Goal: Transaction & Acquisition: Book appointment/travel/reservation

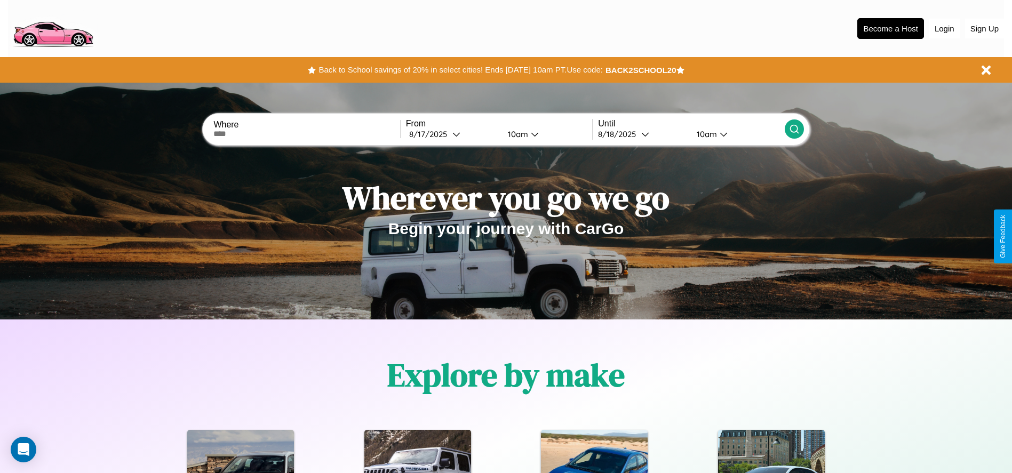
click at [307, 134] on input "text" at bounding box center [306, 134] width 186 height 9
type input "**********"
click at [452, 134] on icon at bounding box center [456, 134] width 8 height 8
select select "*"
select select "****"
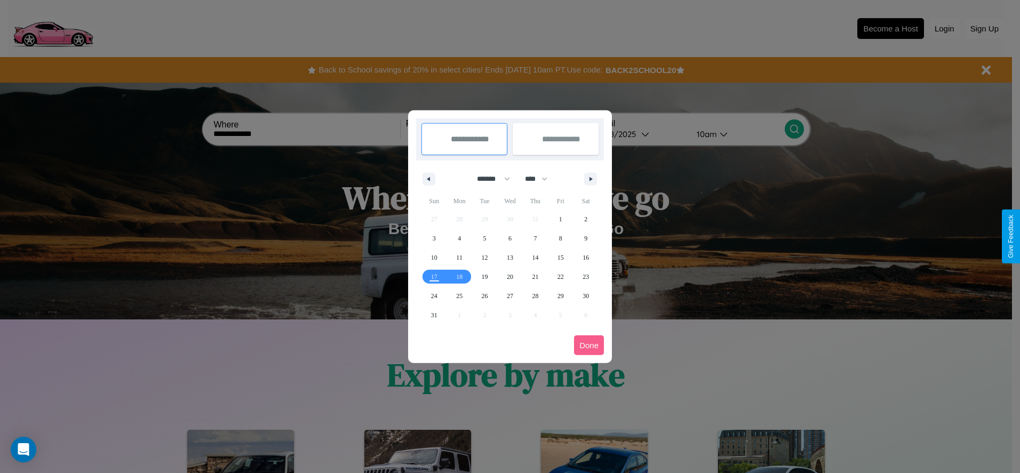
drag, startPoint x: 488, startPoint y: 179, endPoint x: 510, endPoint y: 214, distance: 41.2
click at [488, 179] on select "******* ******** ***** ***** *** **** **** ****** ********* ******* ******** **…" at bounding box center [491, 179] width 45 height 18
select select "*"
click at [541, 179] on select "**** **** **** **** **** **** **** **** **** **** **** **** **** **** **** ****…" at bounding box center [535, 179] width 32 height 18
select select "****"
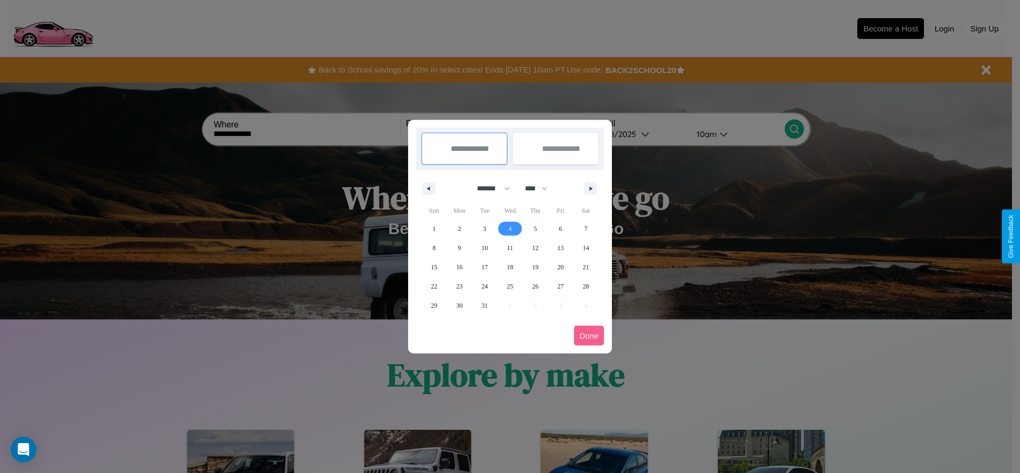
click at [509, 228] on span "4" at bounding box center [509, 228] width 3 height 19
type input "**********"
click at [535, 228] on span "5" at bounding box center [534, 228] width 3 height 19
type input "**********"
click at [589, 335] on button "Done" at bounding box center [589, 336] width 30 height 20
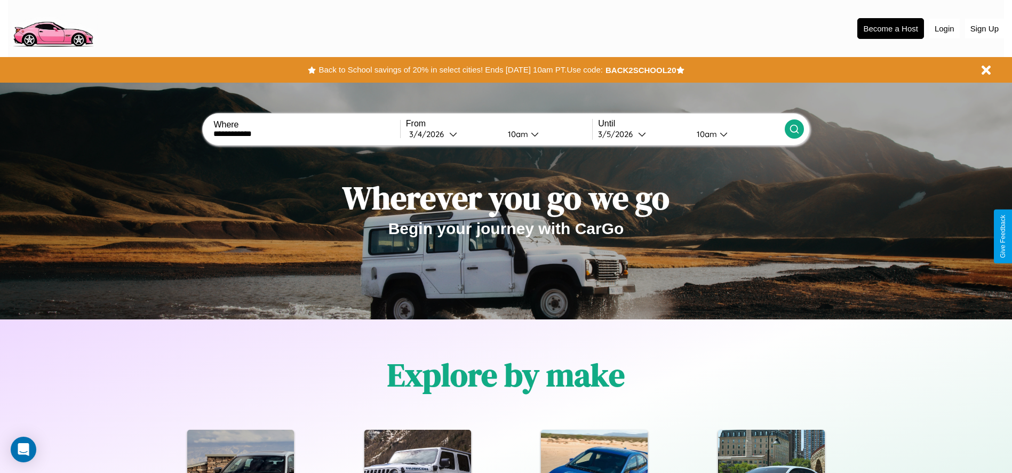
click at [516, 134] on div "10am" at bounding box center [516, 134] width 28 height 10
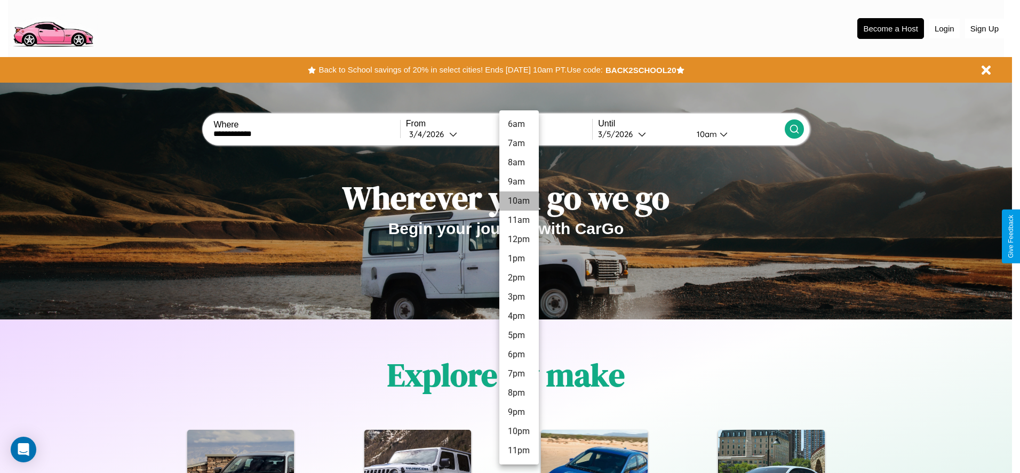
click at [518, 201] on li "10am" at bounding box center [518, 200] width 39 height 19
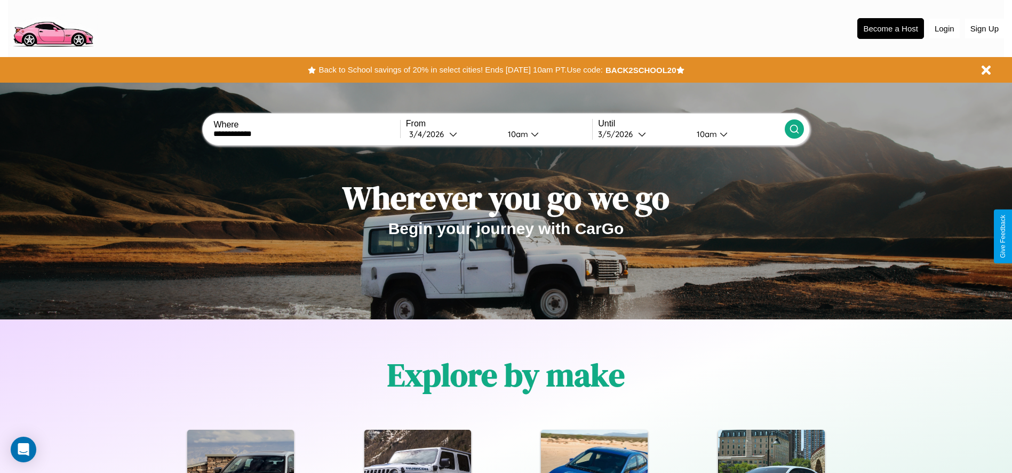
click at [705, 134] on div "10am" at bounding box center [705, 134] width 28 height 10
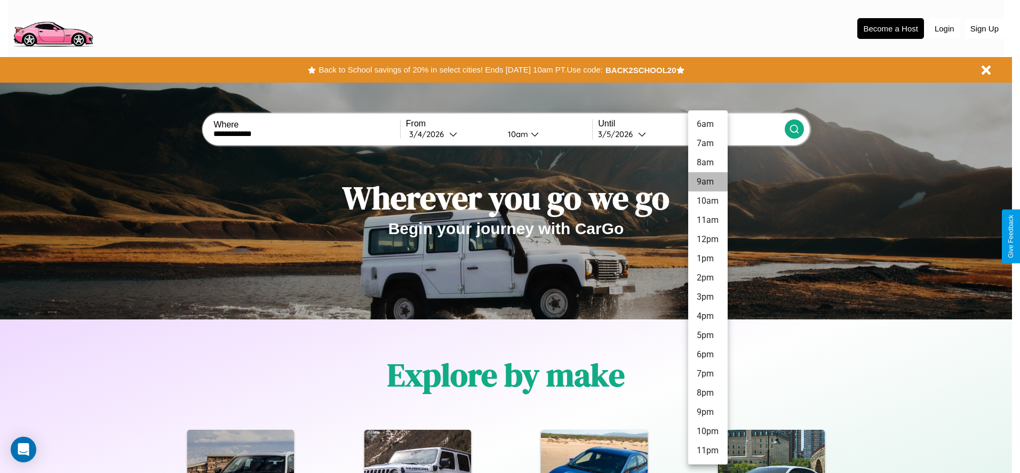
click at [707, 182] on li "9am" at bounding box center [707, 181] width 39 height 19
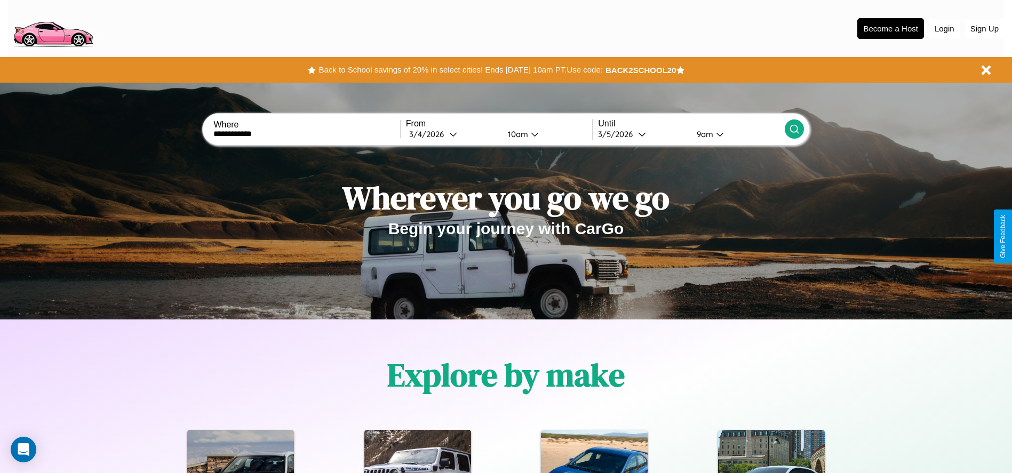
click at [794, 129] on icon at bounding box center [794, 129] width 11 height 11
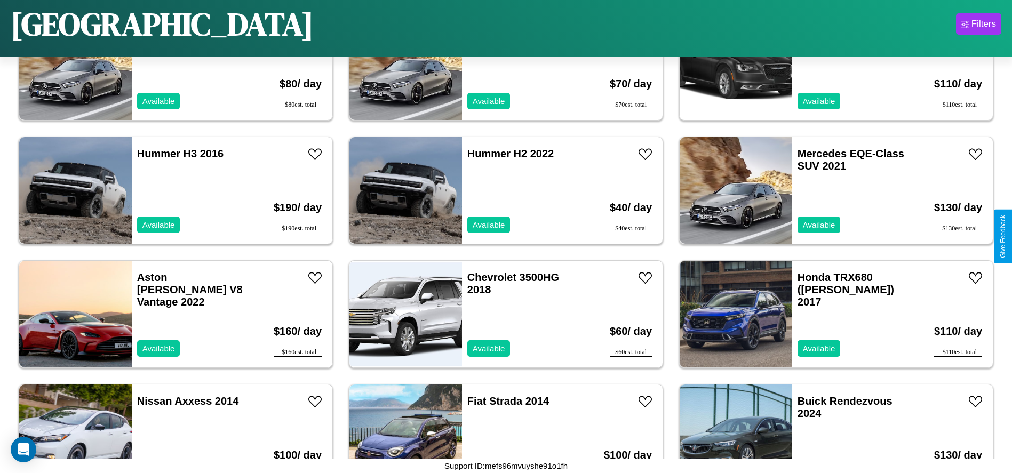
scroll to position [5686, 0]
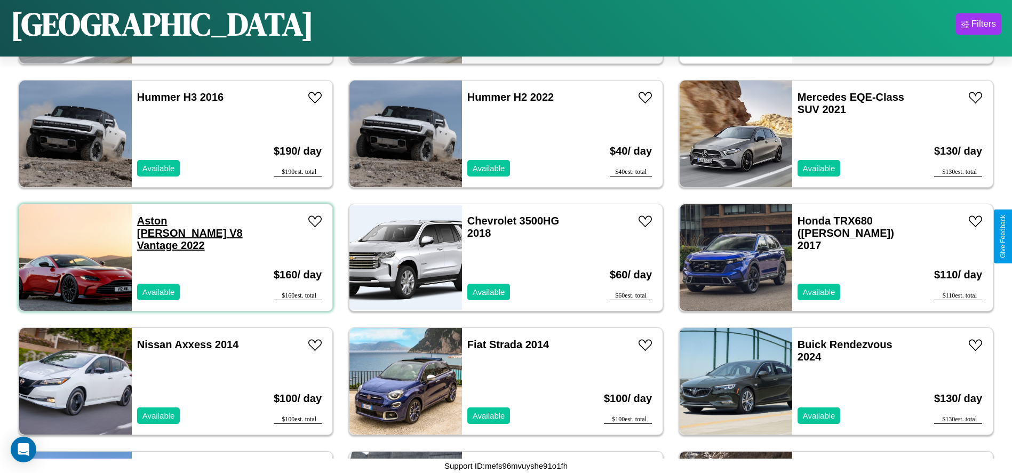
click at [168, 221] on link "Aston Martin V8 Vantage 2022" at bounding box center [190, 233] width 106 height 36
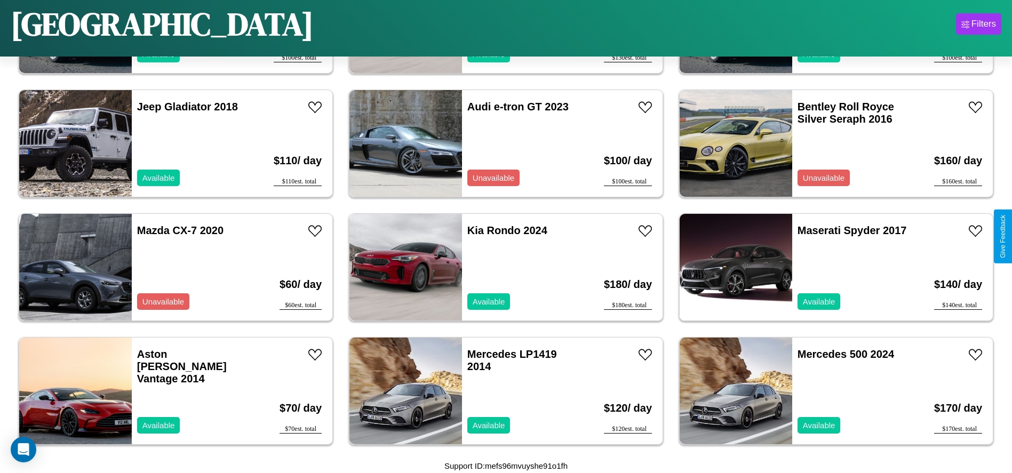
scroll to position [614, 0]
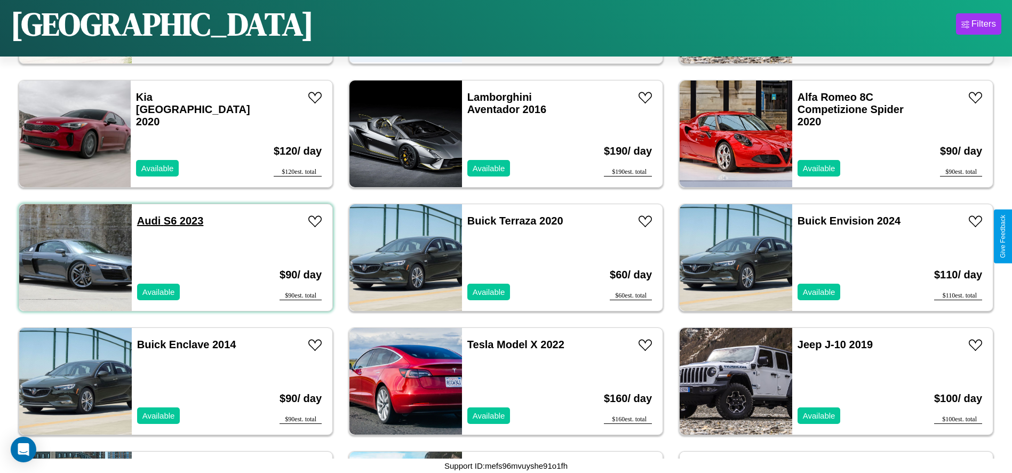
click at [148, 221] on link "Audi S6 2023" at bounding box center [170, 221] width 67 height 12
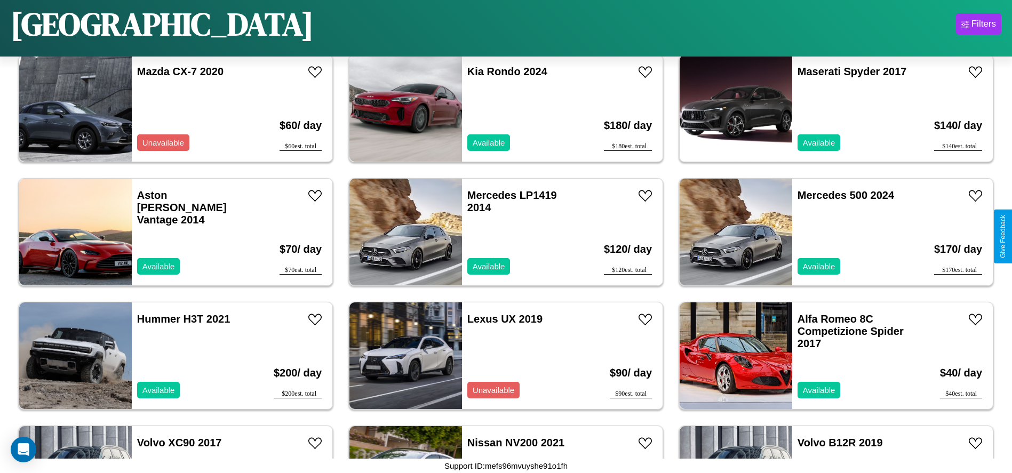
scroll to position [2965, 0]
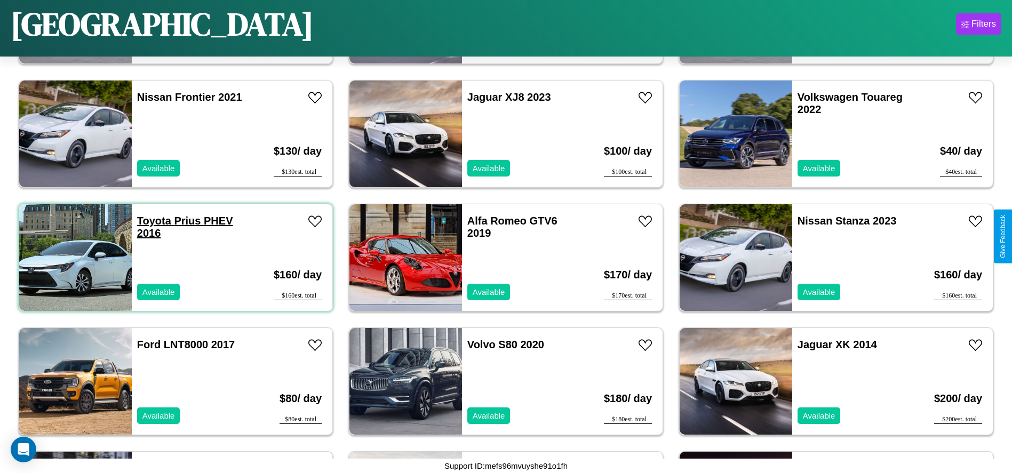
click at [153, 221] on link "Toyota Prius PHEV 2016" at bounding box center [185, 227] width 96 height 24
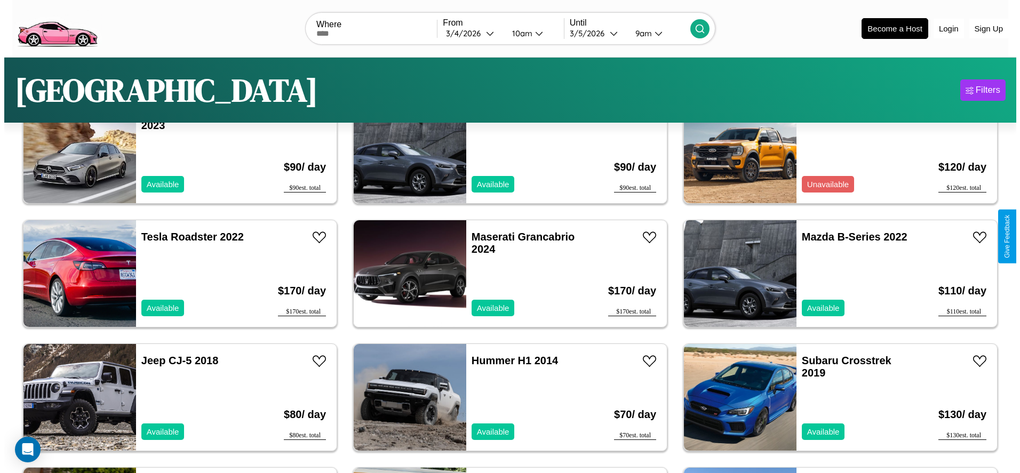
scroll to position [0, 0]
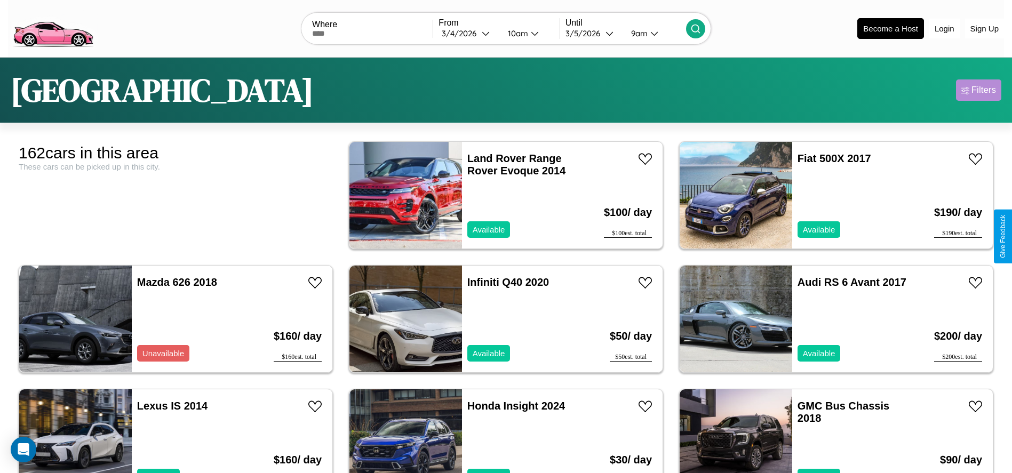
click at [978, 90] on div "Filters" at bounding box center [983, 90] width 25 height 11
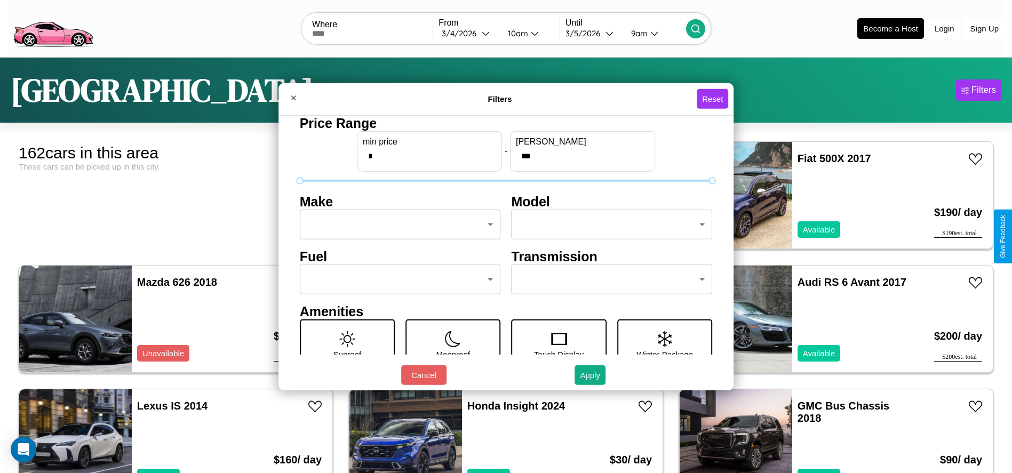
click at [397, 225] on body "CarGo Where From 3 / 4 / 2026 10am Until 3 / 5 / 2026 9am Become a Host Login S…" at bounding box center [506, 269] width 1012 height 539
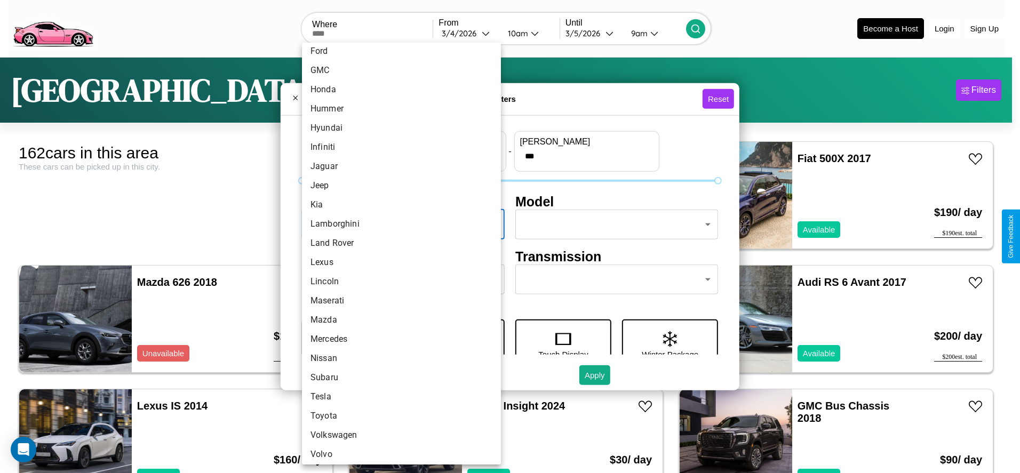
scroll to position [278, 0]
click at [397, 451] on li "Volvo" at bounding box center [401, 450] width 199 height 19
type input "*****"
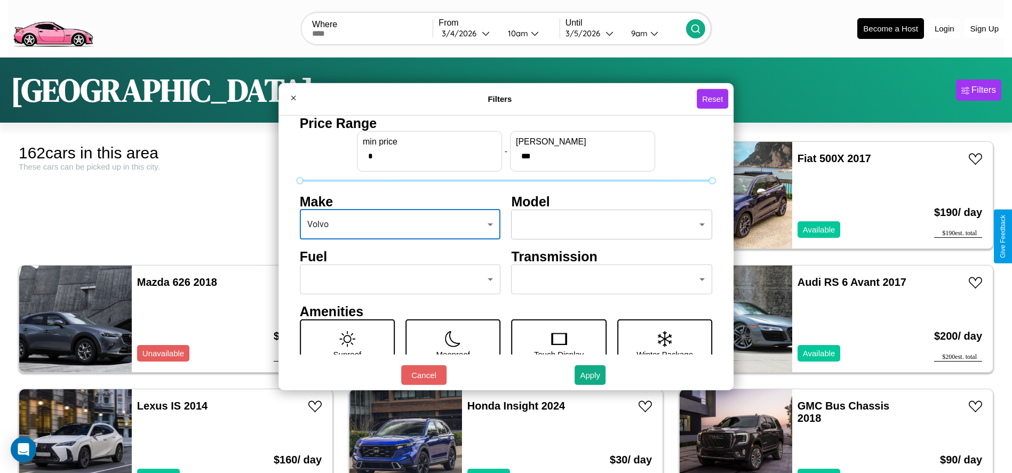
click at [606, 225] on body "CarGo Where From 3 / 4 / 2026 10am Until 3 / 5 / 2026 9am Become a Host Login S…" at bounding box center [506, 269] width 1012 height 539
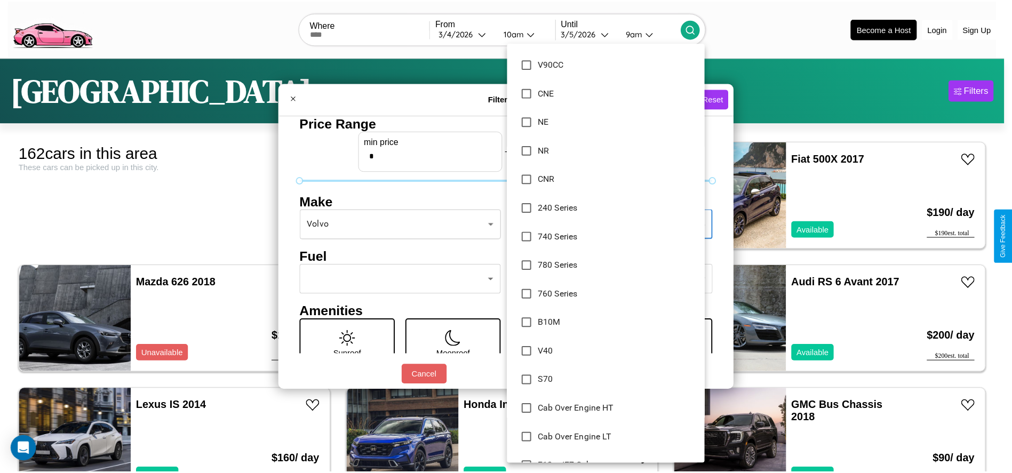
scroll to position [1411, 0]
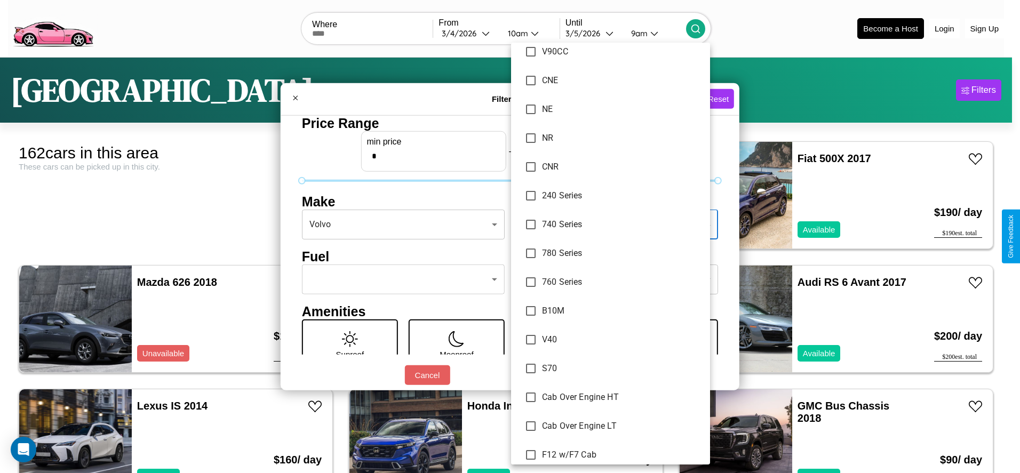
type input "**********"
click at [510, 236] on div at bounding box center [510, 236] width 1020 height 473
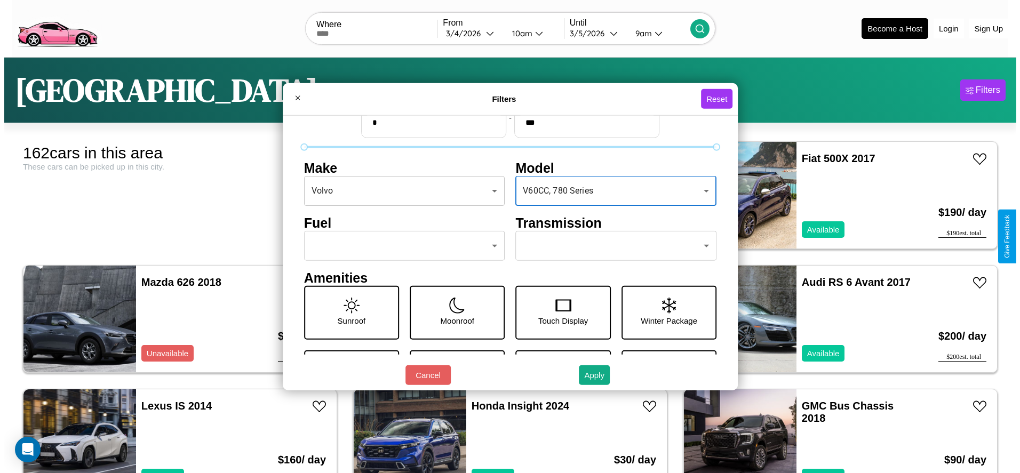
scroll to position [45, 0]
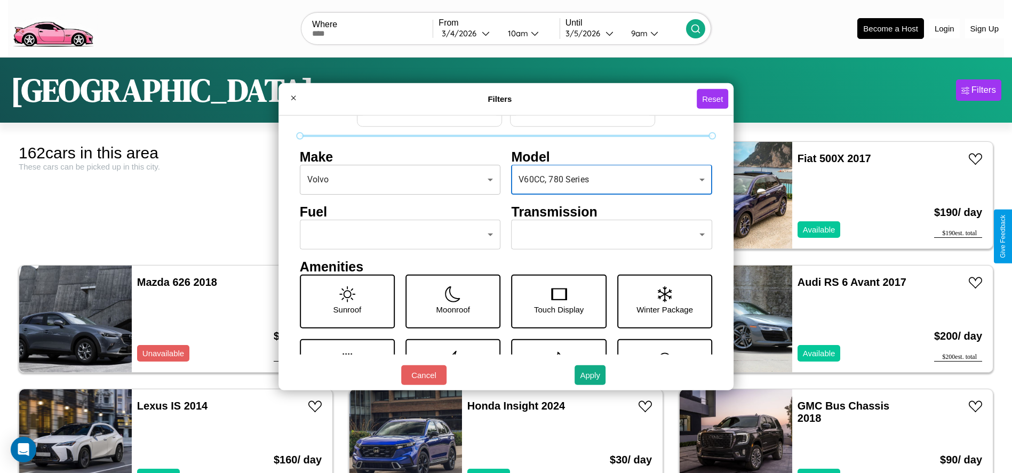
click at [397, 235] on body "CarGo Where From 3 / 4 / 2026 10am Until 3 / 5 / 2026 9am Become a Host Login S…" at bounding box center [506, 269] width 1012 height 539
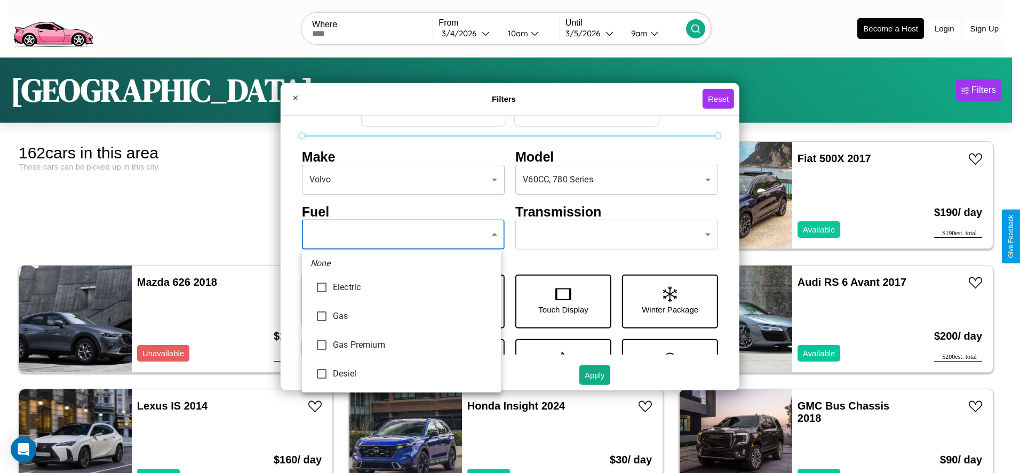
type input "******"
click at [401, 235] on div at bounding box center [510, 236] width 1020 height 473
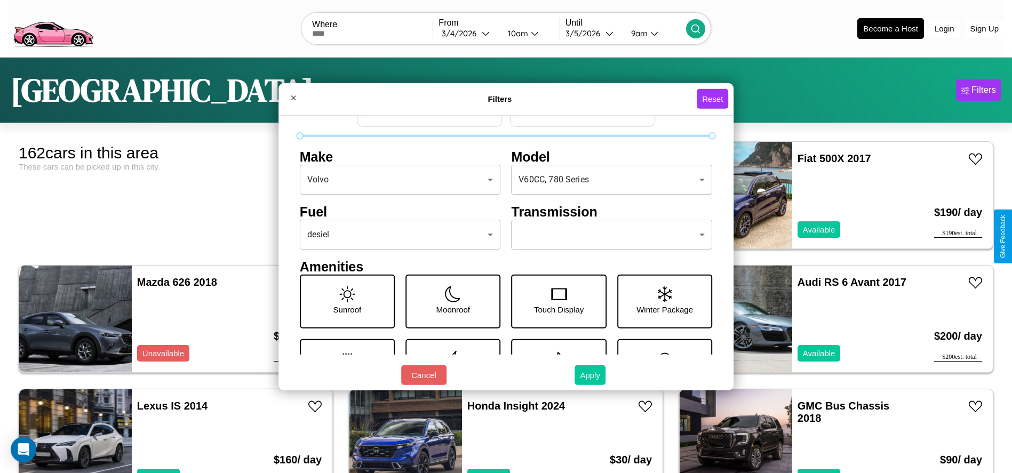
click at [590, 375] on button "Apply" at bounding box center [589, 375] width 31 height 20
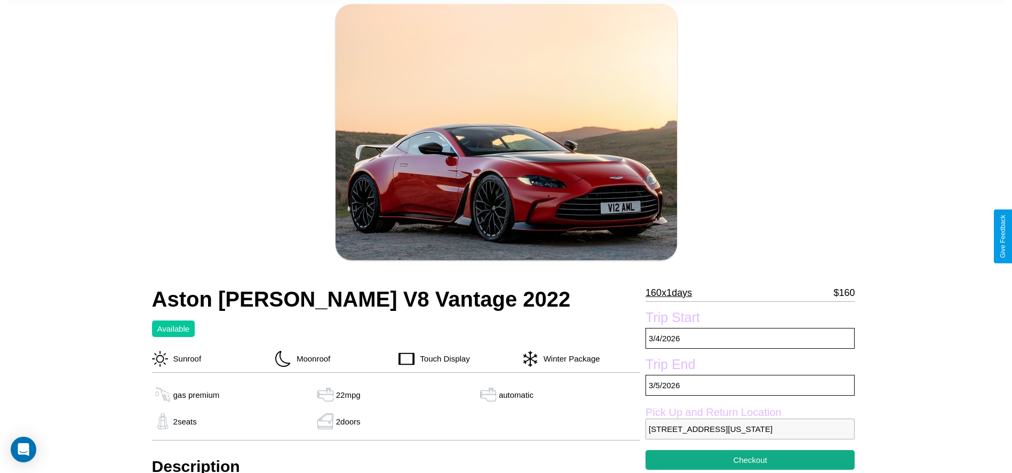
scroll to position [109, 0]
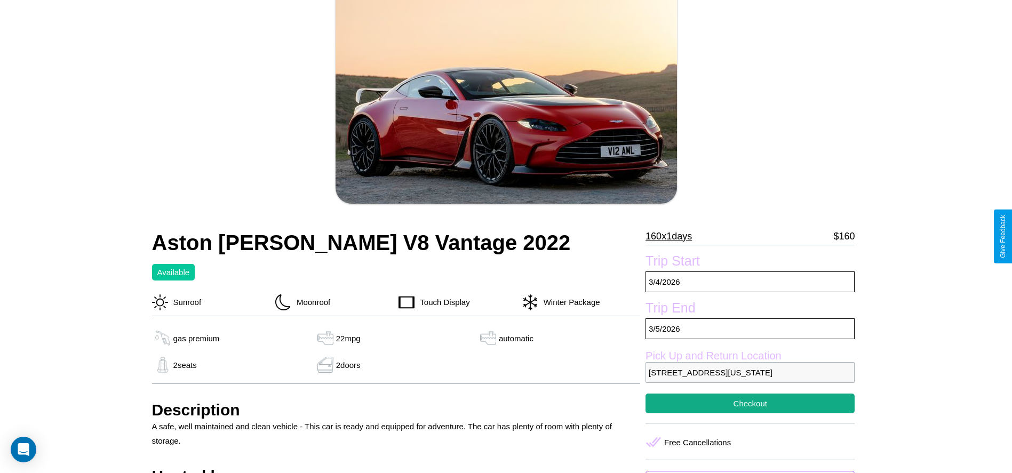
click at [672, 236] on p "160 x 1 days" at bounding box center [668, 236] width 46 height 17
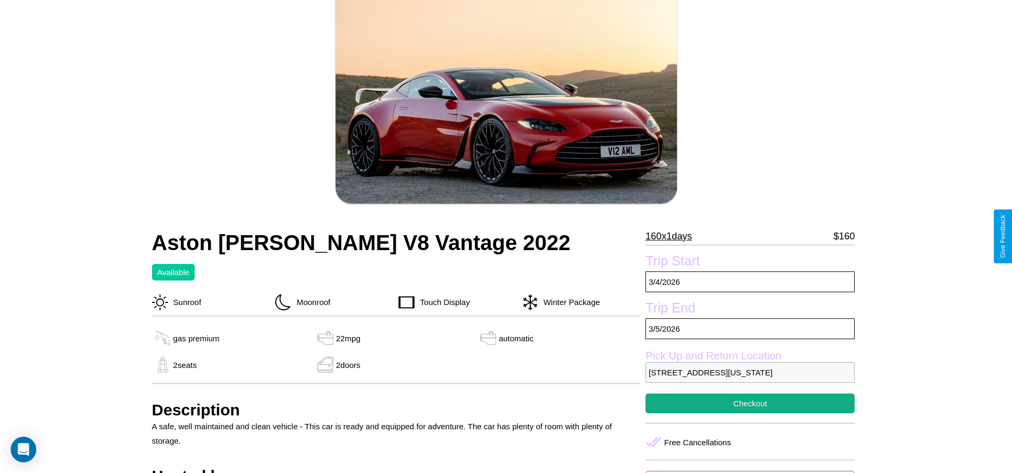
click at [672, 236] on p "160 x 1 days" at bounding box center [668, 236] width 46 height 17
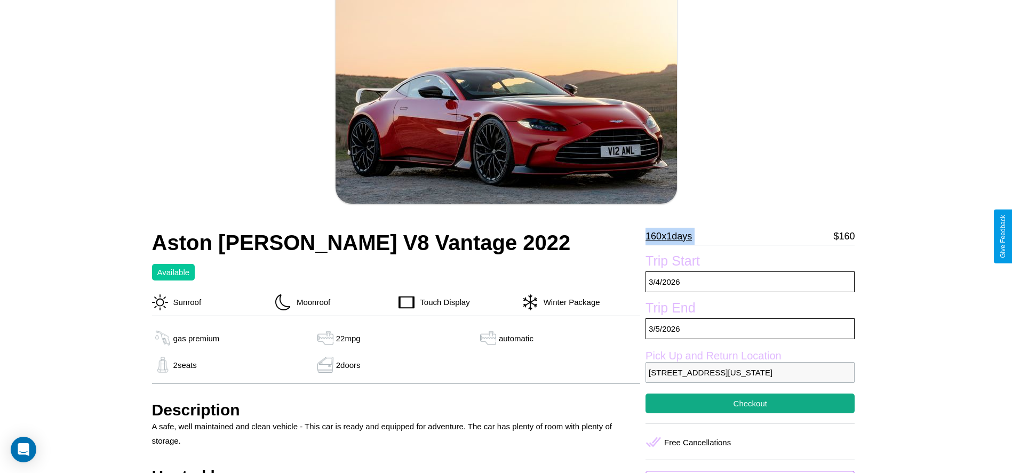
click at [672, 236] on p "160 x 1 days" at bounding box center [668, 236] width 46 height 17
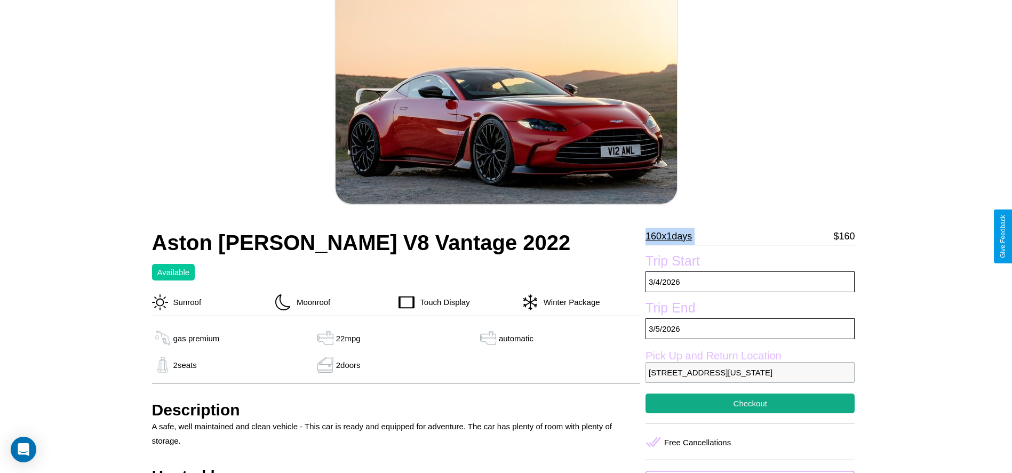
click at [672, 236] on p "160 x 1 days" at bounding box center [668, 236] width 46 height 17
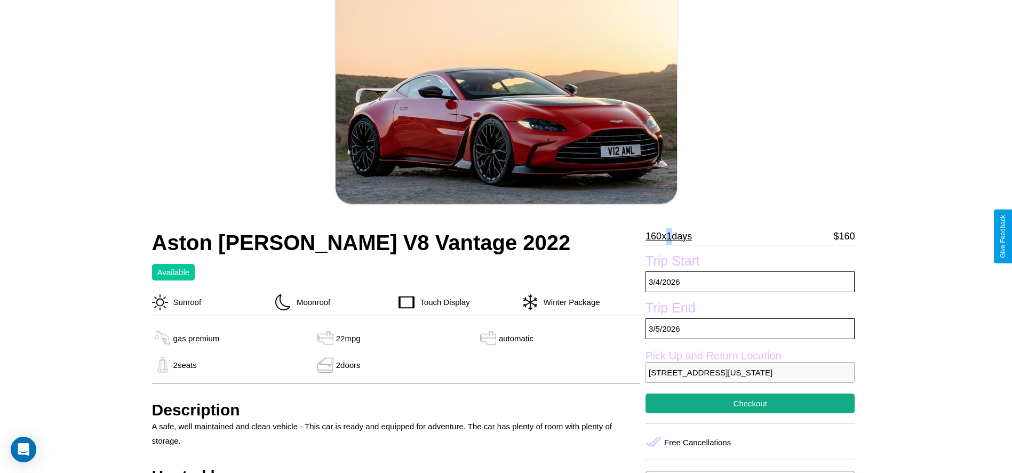
click at [672, 236] on p "160 x 1 days" at bounding box center [668, 236] width 46 height 17
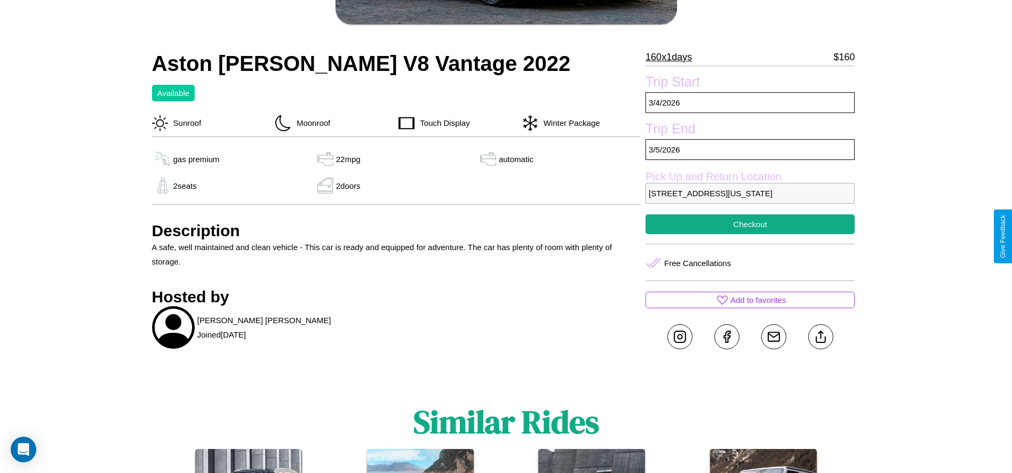
scroll to position [291, 0]
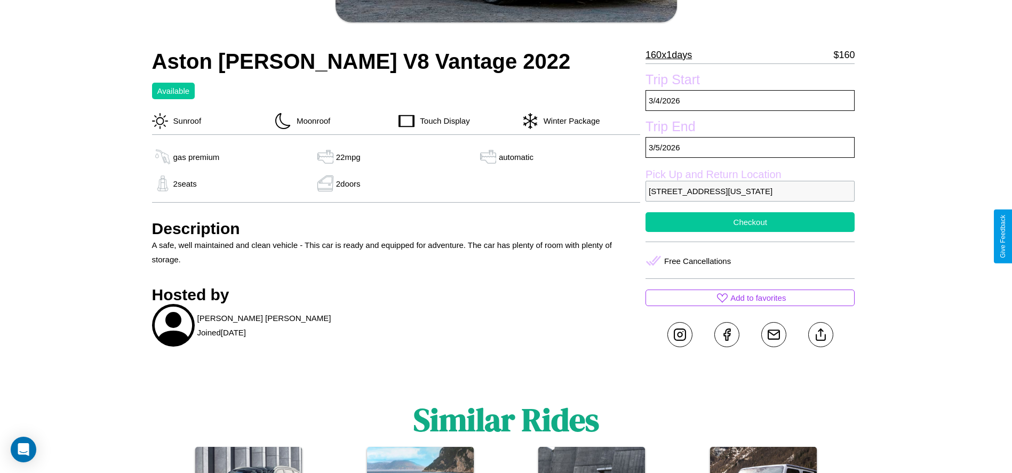
click at [750, 232] on button "Checkout" at bounding box center [749, 222] width 209 height 20
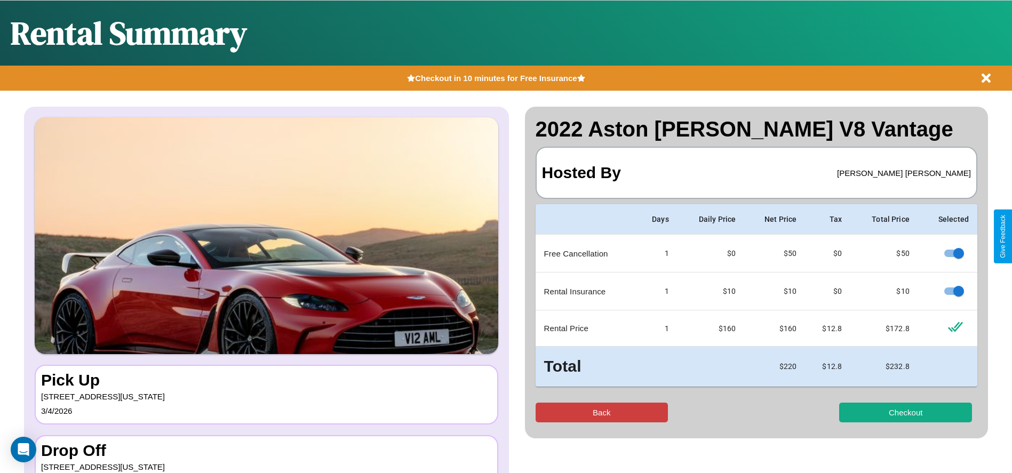
click at [601, 412] on button "Back" at bounding box center [601, 413] width 133 height 20
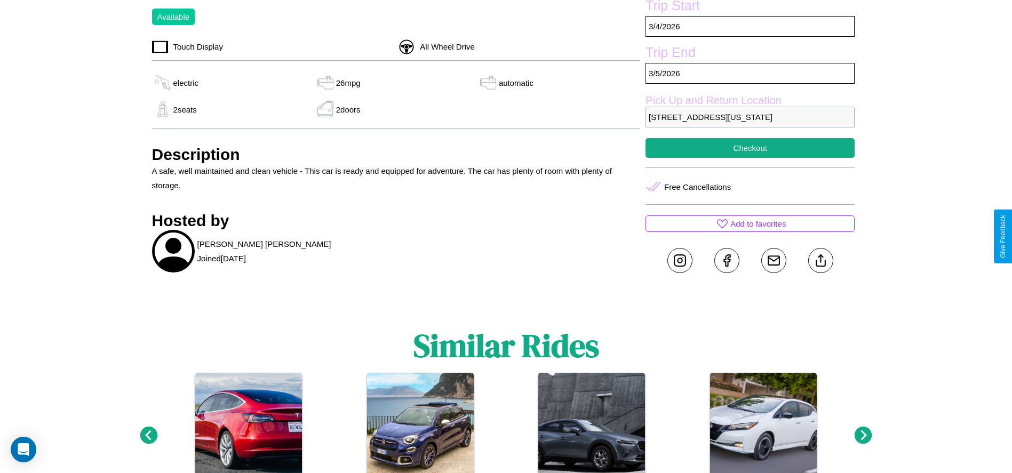
scroll to position [511, 0]
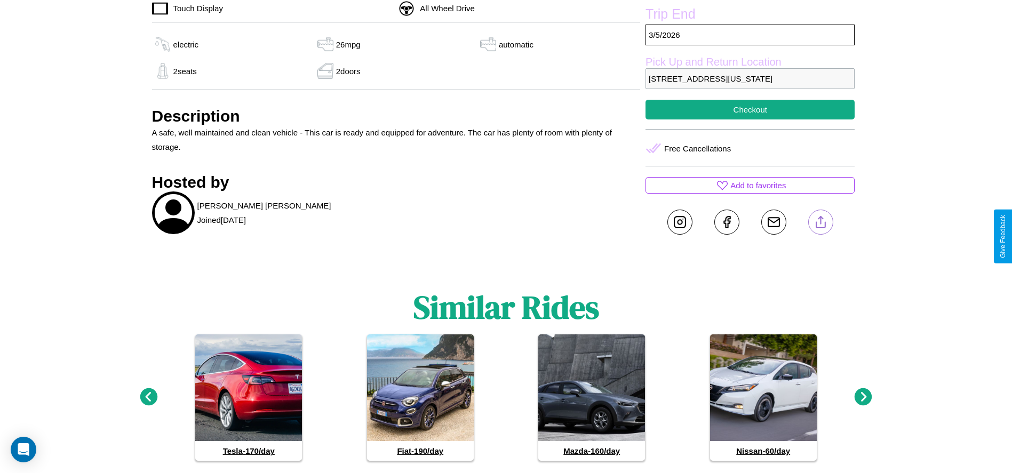
click at [820, 224] on line at bounding box center [820, 220] width 0 height 7
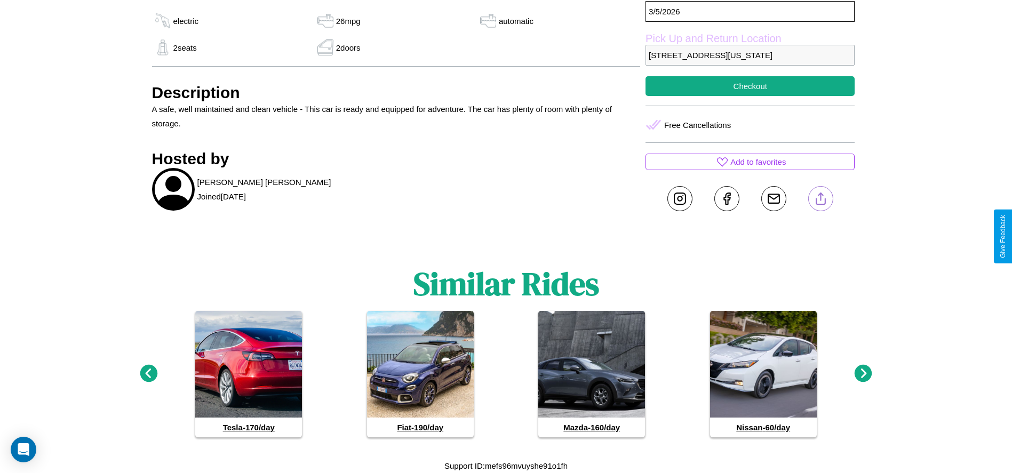
scroll to position [549, 0]
click at [863, 374] on icon at bounding box center [863, 374] width 18 height 18
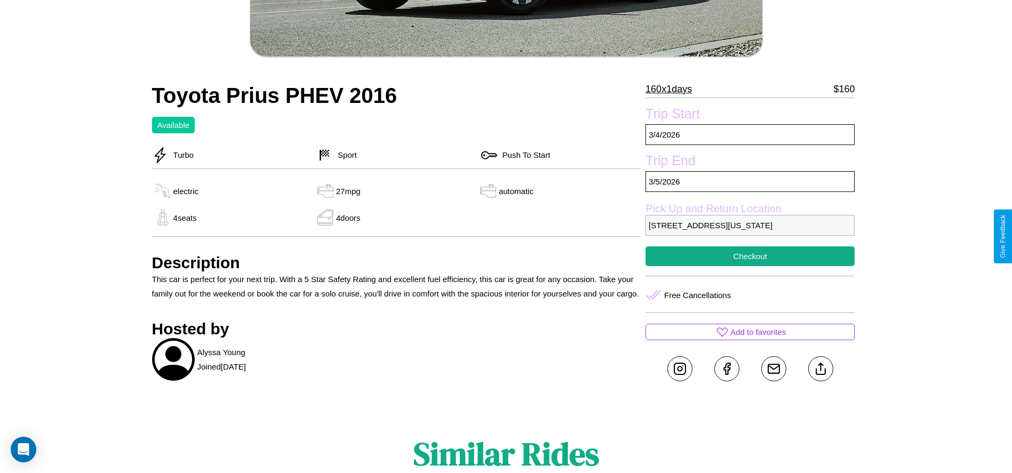
scroll to position [285, 0]
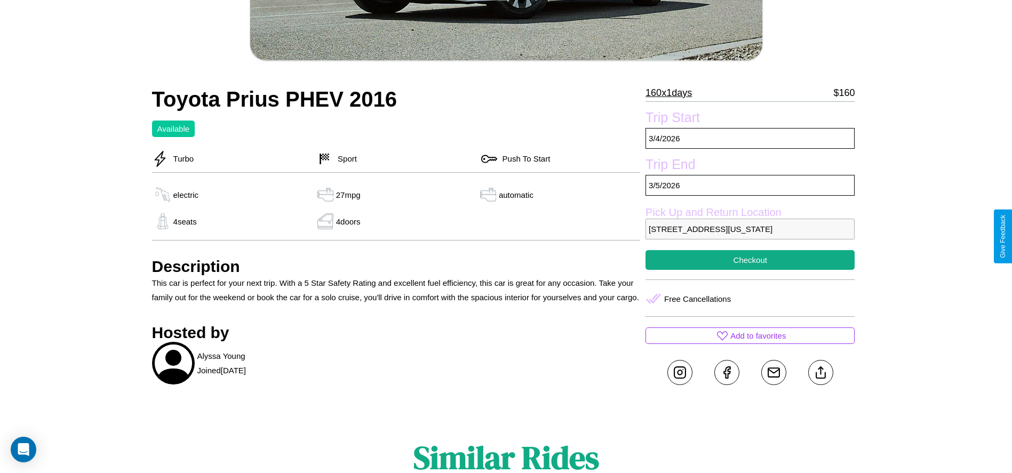
click at [750, 236] on p "[STREET_ADDRESS][US_STATE]" at bounding box center [749, 229] width 209 height 21
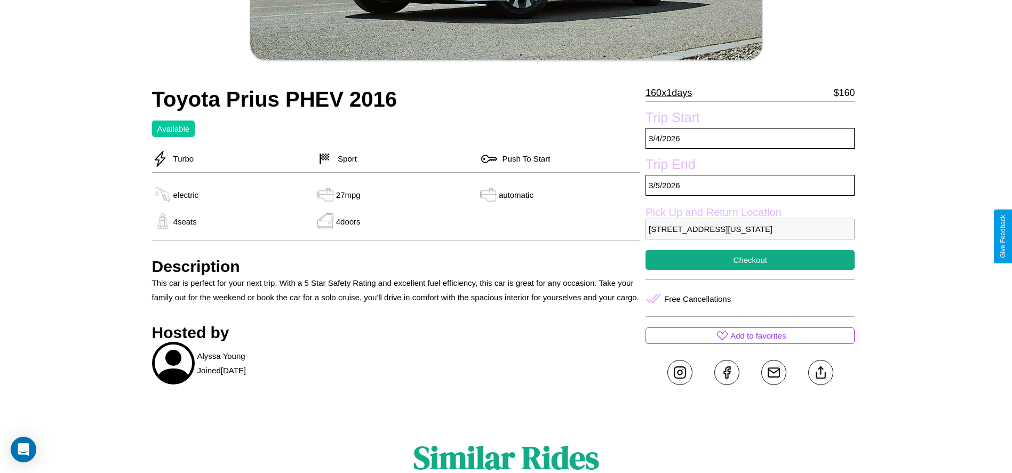
click at [750, 236] on p "[STREET_ADDRESS][US_STATE]" at bounding box center [749, 229] width 209 height 21
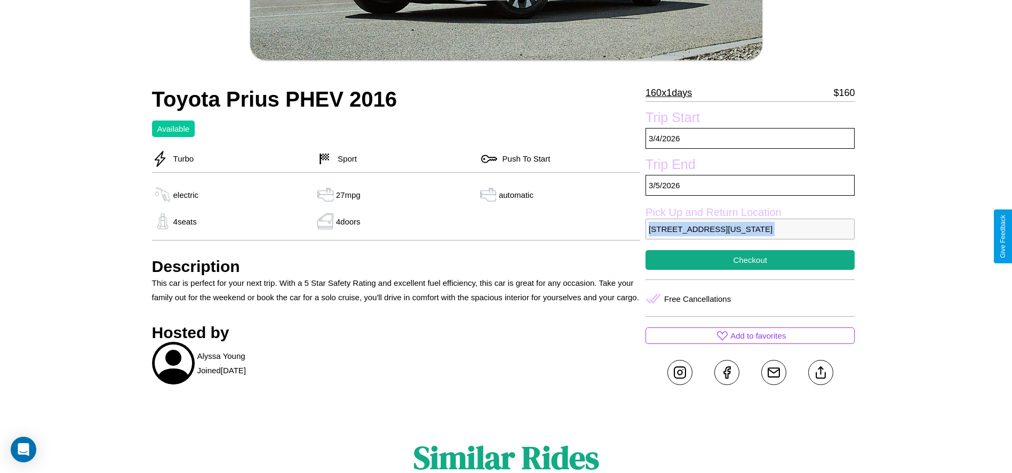
click at [750, 236] on p "[STREET_ADDRESS][US_STATE]" at bounding box center [749, 229] width 209 height 21
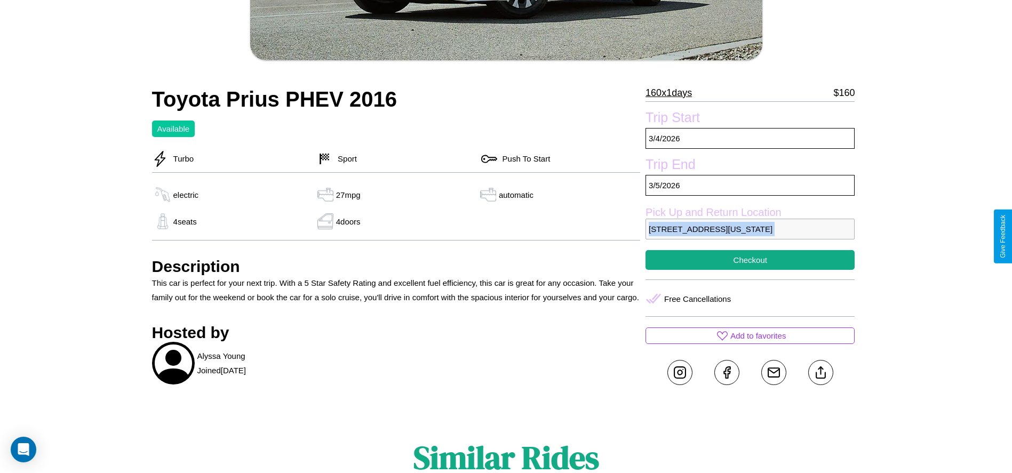
click at [750, 236] on p "[STREET_ADDRESS][US_STATE]" at bounding box center [749, 229] width 209 height 21
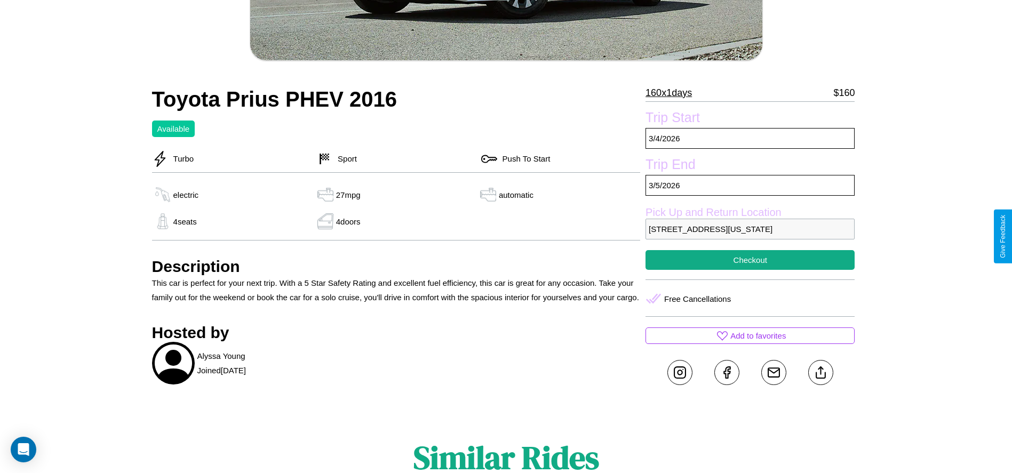
click at [750, 236] on p "[STREET_ADDRESS][US_STATE]" at bounding box center [749, 229] width 209 height 21
